Goal: Information Seeking & Learning: Learn about a topic

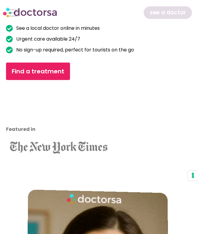
scroll to position [120, 0]
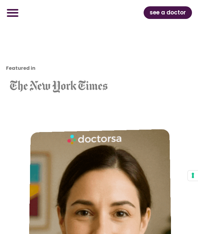
click at [9, 11] on icon "Menu Toggle" at bounding box center [12, 12] width 13 height 13
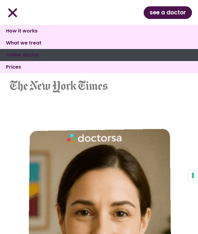
click at [34, 53] on link "Online doctor" at bounding box center [99, 55] width 198 height 12
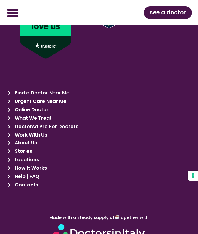
scroll to position [3462, 0]
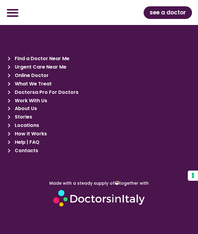
click at [42, 97] on span "Work With Us" at bounding box center [30, 101] width 34 height 8
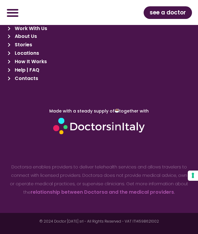
scroll to position [3558, 0]
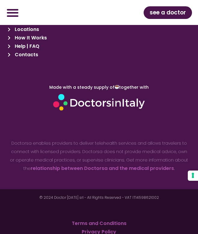
click at [119, 165] on link "relationship between Doctorsa and the medical providers" at bounding box center [103, 168] width 144 height 7
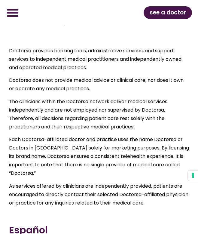
scroll to position [60, 0]
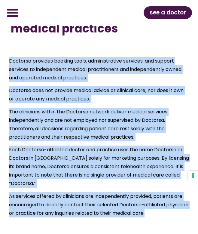
drag, startPoint x: 171, startPoint y: 204, endPoint x: -20, endPoint y: 53, distance: 243.3
drag, startPoint x: -20, startPoint y: 53, endPoint x: 40, endPoint y: 79, distance: 65.4
copy div "Doctorsa provides booking tools, administrative services, and support services …"
